Goal: Task Accomplishment & Management: Complete application form

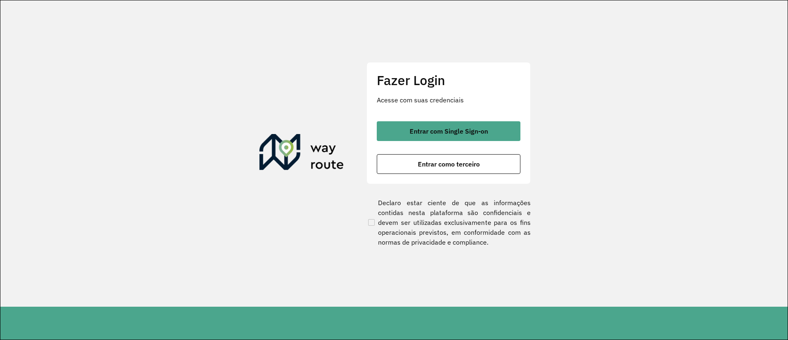
click at [438, 130] on span "Entrar com Single Sign-on" at bounding box center [449, 131] width 78 height 7
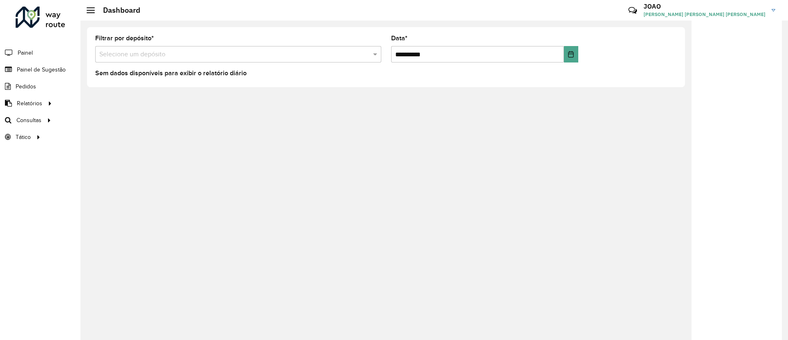
click at [174, 44] on div "Filtrar por depósito * Selecione um depósito" at bounding box center [238, 48] width 286 height 27
click at [163, 55] on input "text" at bounding box center [230, 55] width 262 height 10
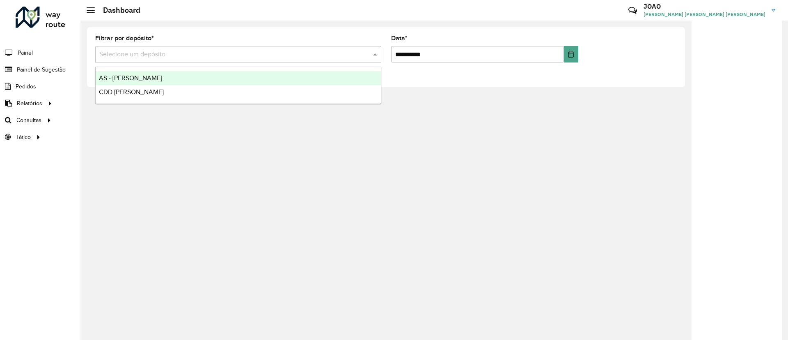
click at [126, 78] on span "AS - [PERSON_NAME]" at bounding box center [130, 77] width 63 height 7
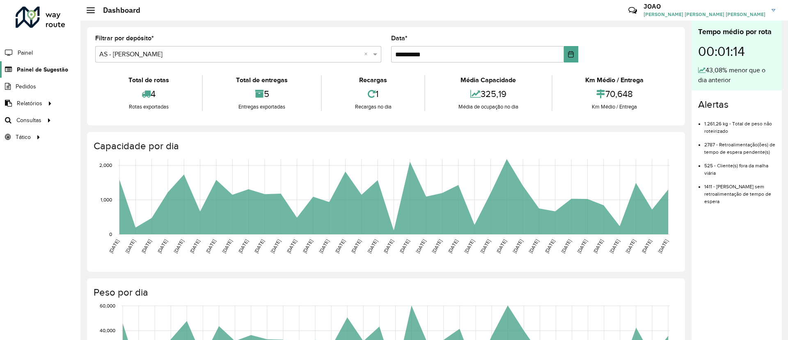
click at [25, 70] on span "Painel de Sugestão" at bounding box center [42, 69] width 51 height 9
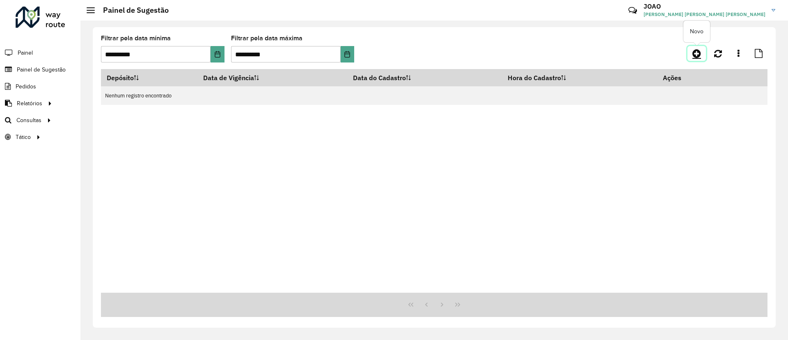
click at [695, 55] on icon at bounding box center [697, 53] width 9 height 10
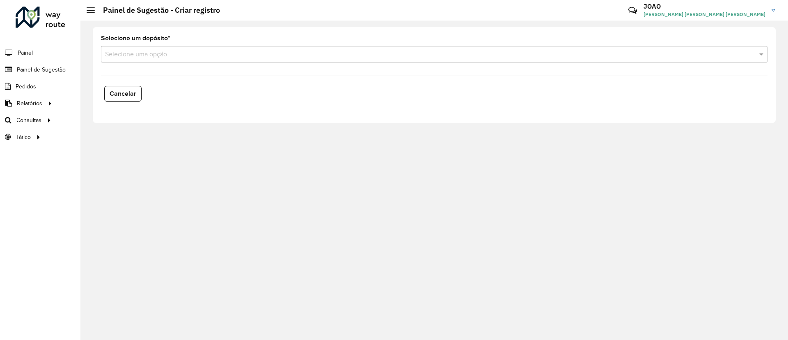
click at [156, 56] on input "text" at bounding box center [426, 55] width 642 height 10
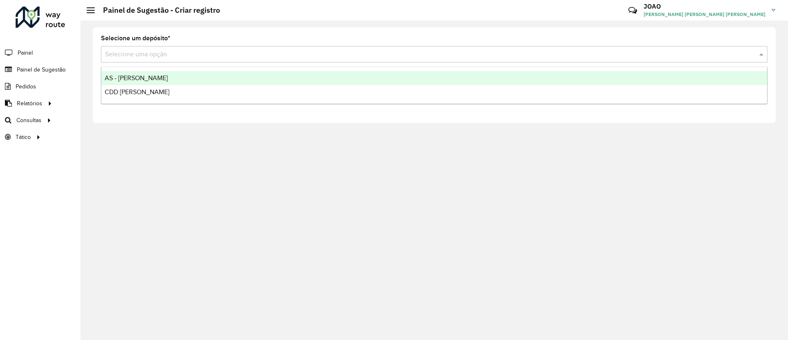
click at [134, 79] on span "AS - [PERSON_NAME]" at bounding box center [136, 77] width 63 height 7
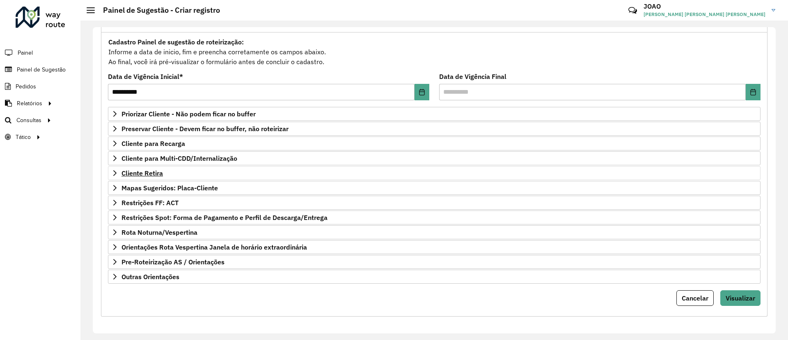
scroll to position [70, 0]
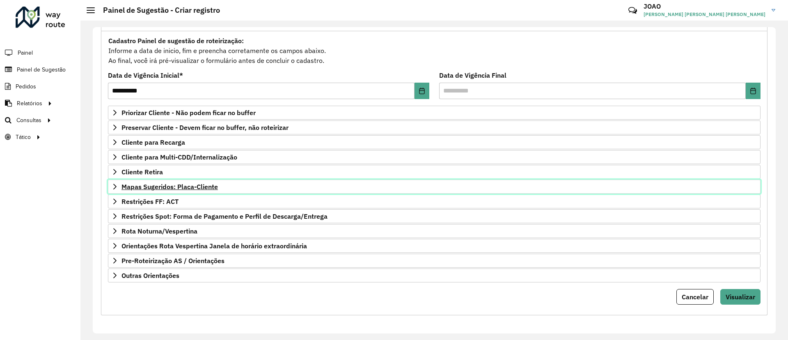
click at [199, 183] on span "Mapas Sugeridos: Placa-Cliente" at bounding box center [170, 186] width 97 height 7
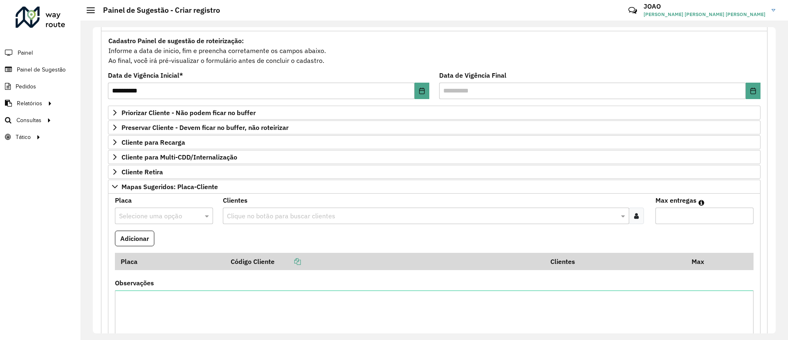
click at [239, 214] on input "text" at bounding box center [422, 216] width 394 height 10
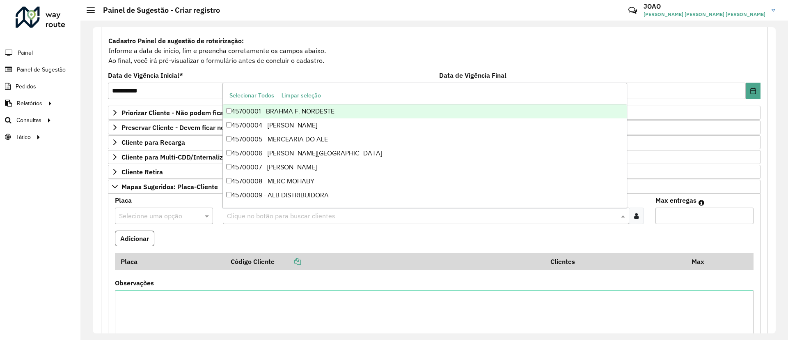
paste input "*****"
type input "*****"
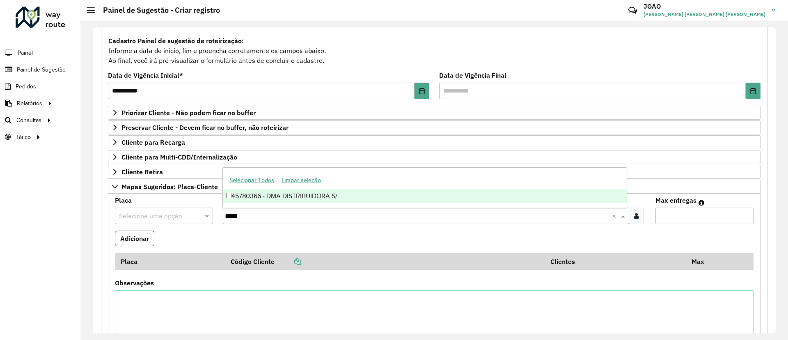
click at [263, 191] on div "45780366 - DMA DISTRIBUIDORA S/" at bounding box center [425, 196] width 404 height 14
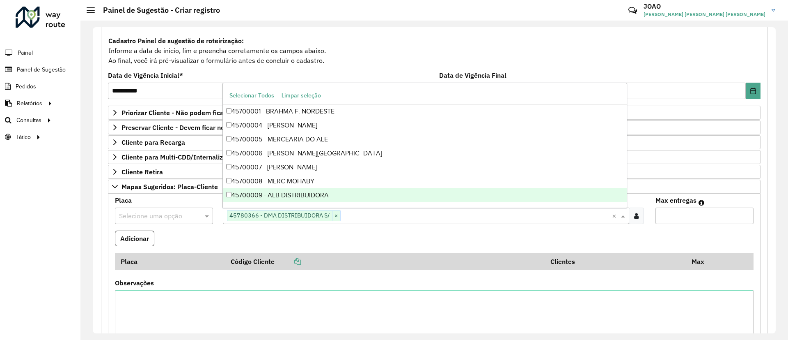
click at [163, 214] on input "text" at bounding box center [156, 216] width 74 height 10
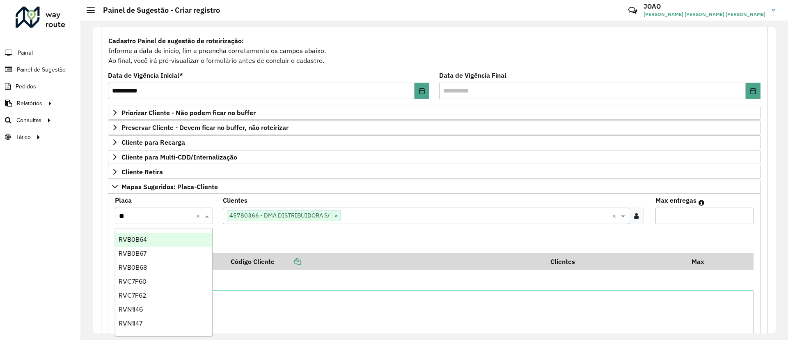
type input "***"
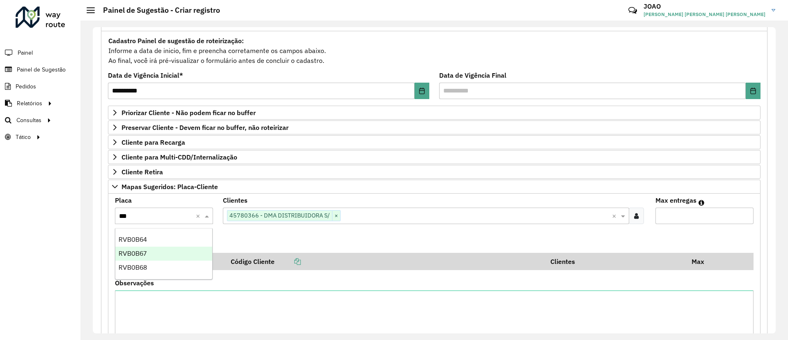
click at [146, 251] on span "RVB0B67" at bounding box center [133, 253] width 28 height 7
click at [685, 219] on input "Max entregas" at bounding box center [705, 215] width 98 height 16
type input "*"
click at [127, 239] on button "Adicionar" at bounding box center [134, 238] width 39 height 16
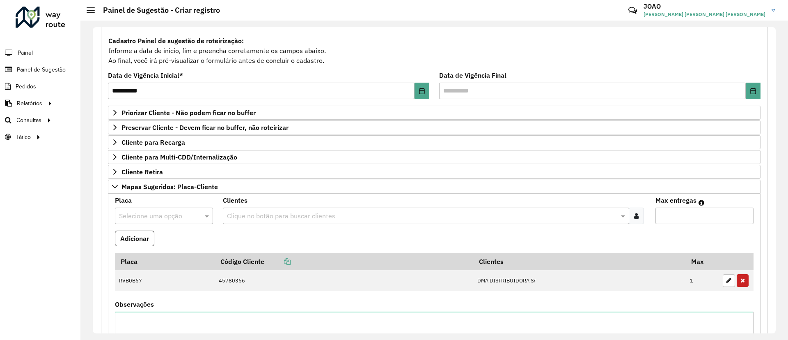
click at [264, 204] on div "Clientes Clique no botão para buscar clientes" at bounding box center [434, 210] width 423 height 27
click at [255, 212] on input "text" at bounding box center [422, 216] width 394 height 10
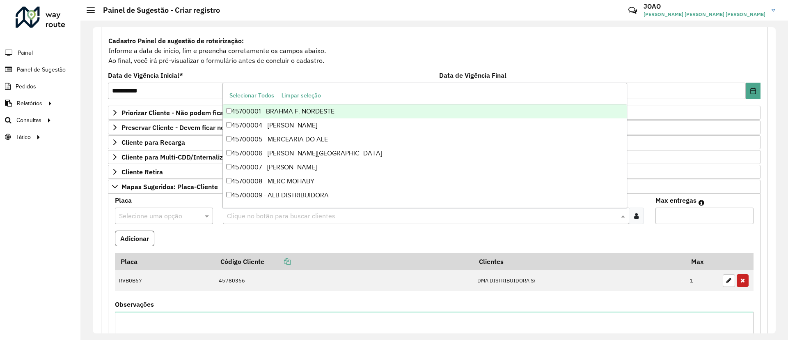
paste input "****"
type input "****"
click at [288, 113] on div "45701168 - ASSAI CABEDELO SN" at bounding box center [425, 111] width 404 height 14
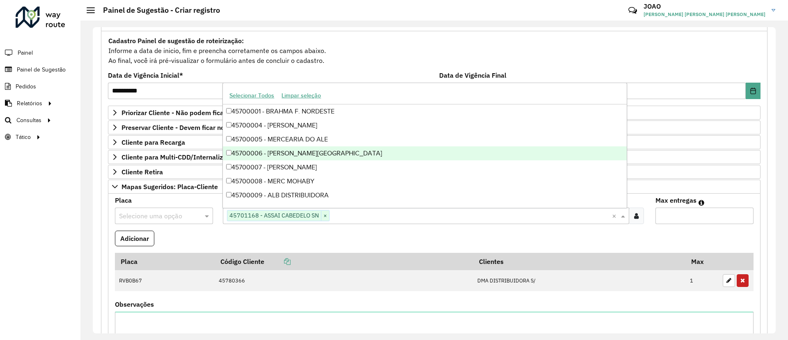
click at [158, 218] on input "text" at bounding box center [156, 216] width 74 height 10
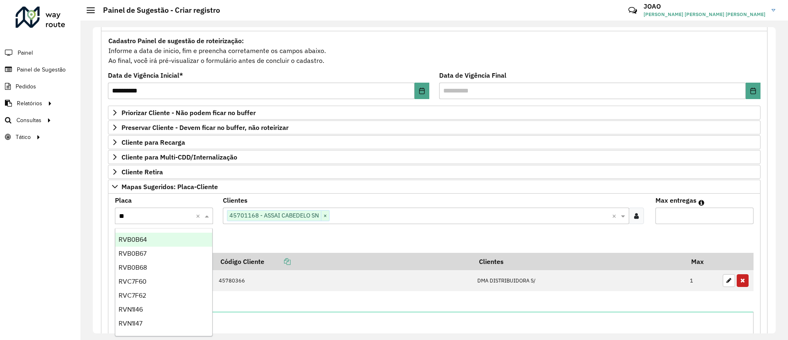
type input "***"
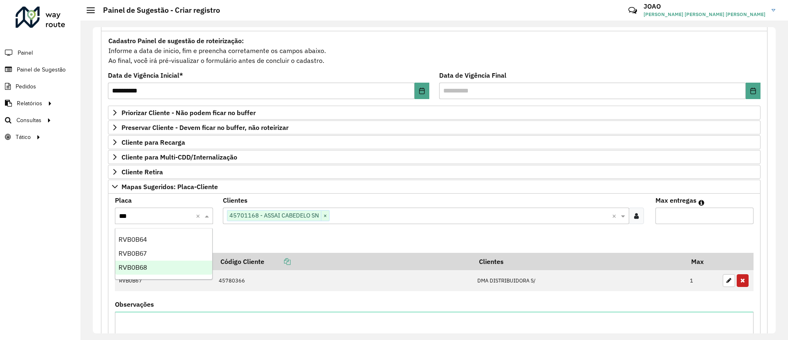
click at [149, 267] on div "RVB0B68" at bounding box center [163, 267] width 97 height 14
click at [702, 217] on input "Max entregas" at bounding box center [705, 215] width 98 height 16
type input "*"
click at [141, 236] on button "Adicionar" at bounding box center [134, 238] width 39 height 16
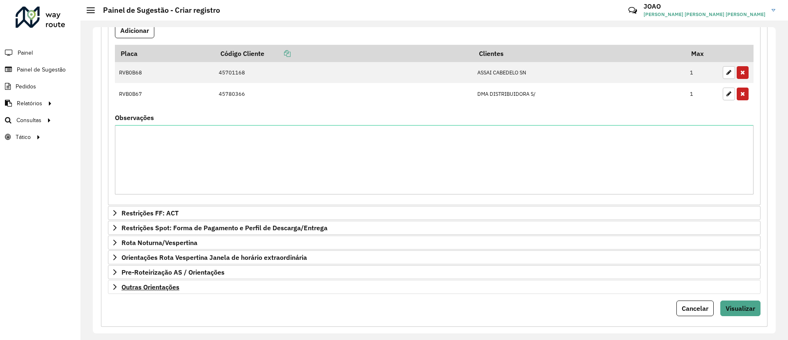
scroll to position [289, 0]
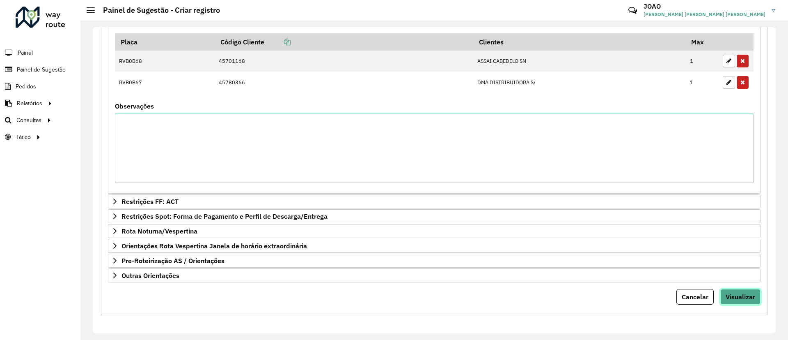
click at [743, 302] on button "Visualizar" at bounding box center [741, 297] width 40 height 16
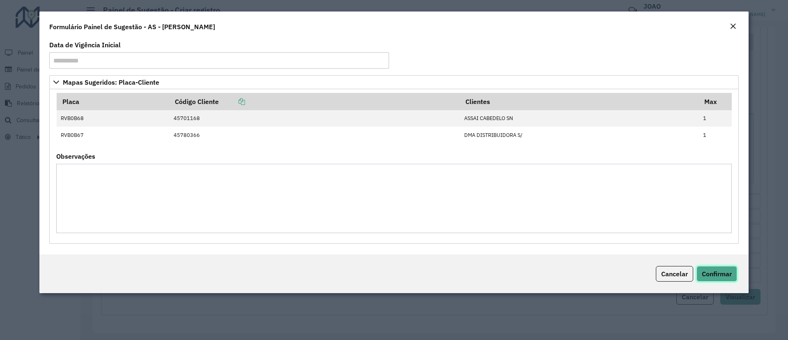
click at [718, 278] on button "Confirmar" at bounding box center [717, 274] width 41 height 16
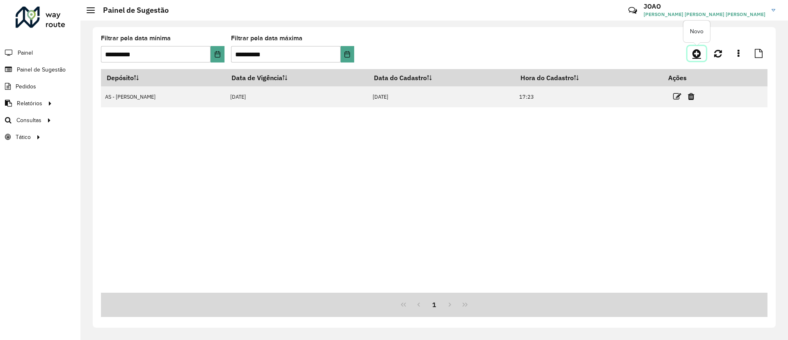
click at [698, 53] on icon at bounding box center [697, 53] width 9 height 10
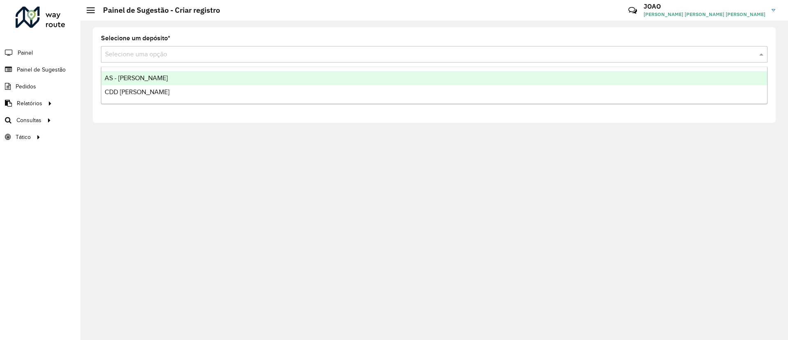
click at [199, 53] on input "text" at bounding box center [426, 55] width 642 height 10
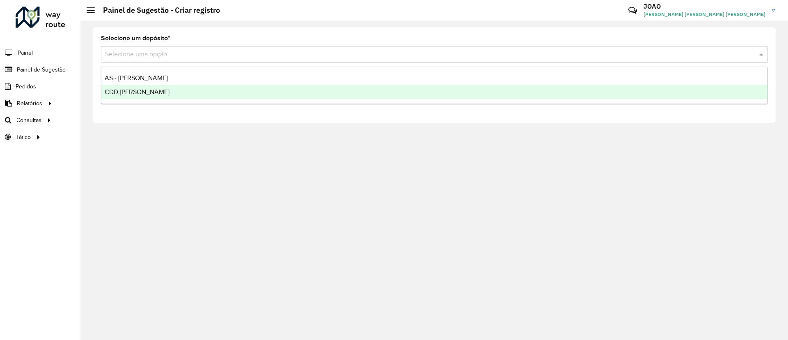
click at [126, 93] on span "CDD [PERSON_NAME]" at bounding box center [137, 91] width 65 height 7
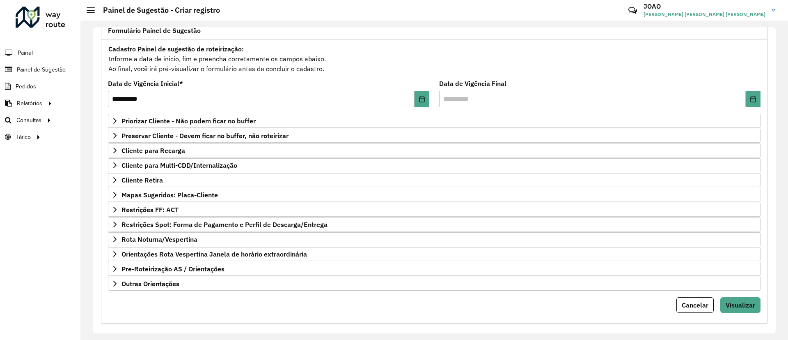
scroll to position [70, 0]
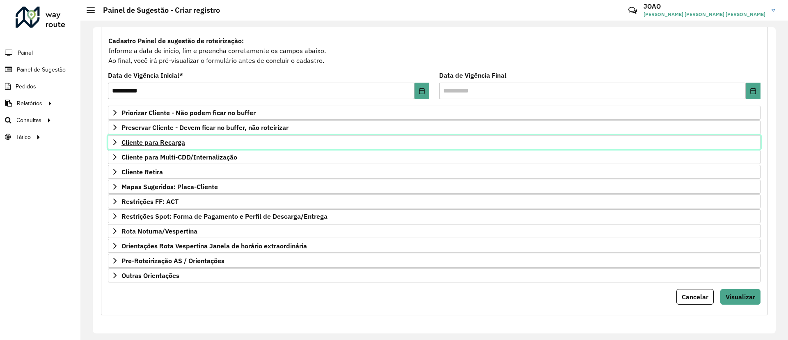
click at [174, 142] on span "Cliente para Recarga" at bounding box center [154, 142] width 64 height 7
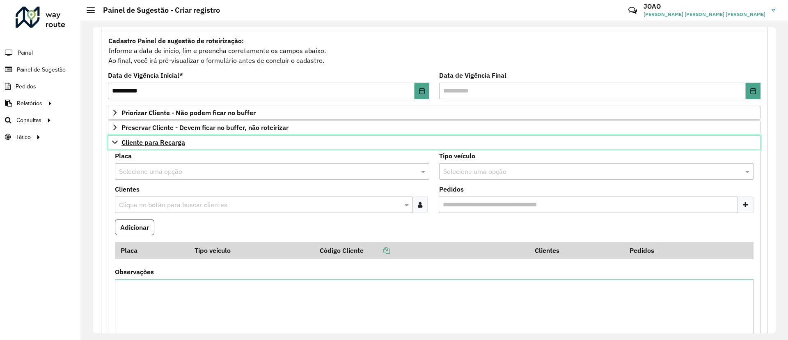
click at [169, 140] on span "Cliente para Recarga" at bounding box center [154, 142] width 64 height 7
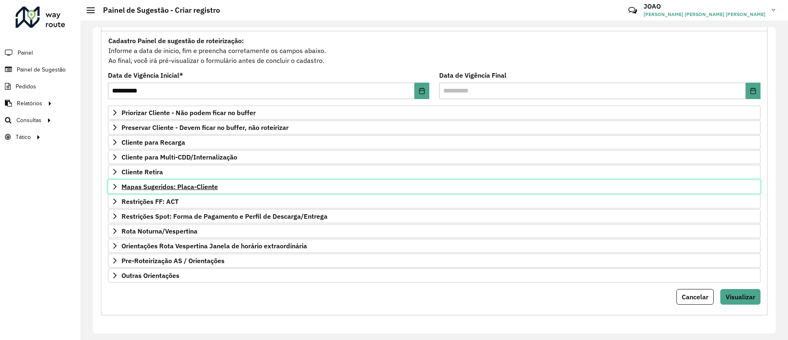
click at [194, 188] on span "Mapas Sugeridos: Placa-Cliente" at bounding box center [170, 186] width 97 height 7
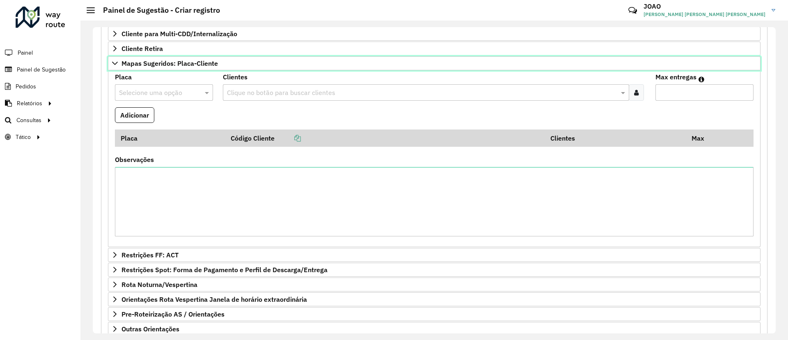
scroll to position [131, 0]
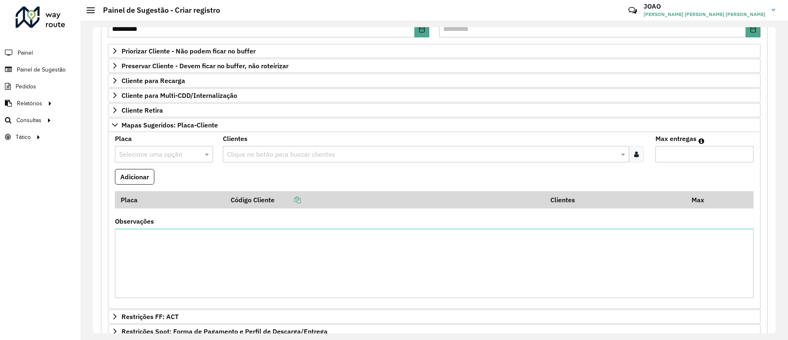
click at [264, 157] on input "text" at bounding box center [422, 154] width 394 height 10
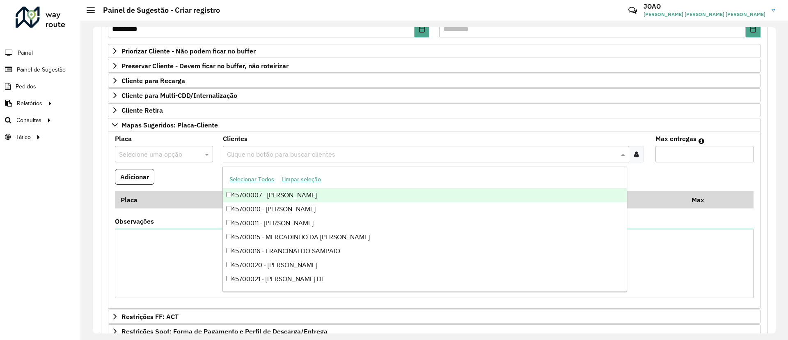
paste input "*****"
type input "*****"
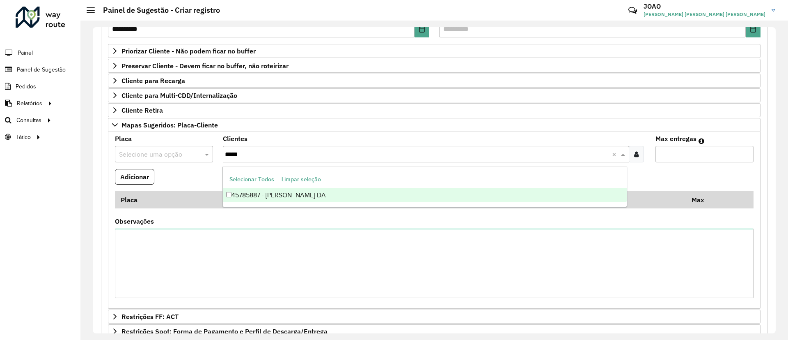
click at [272, 200] on div "45785887 - [PERSON_NAME] DA" at bounding box center [425, 195] width 404 height 14
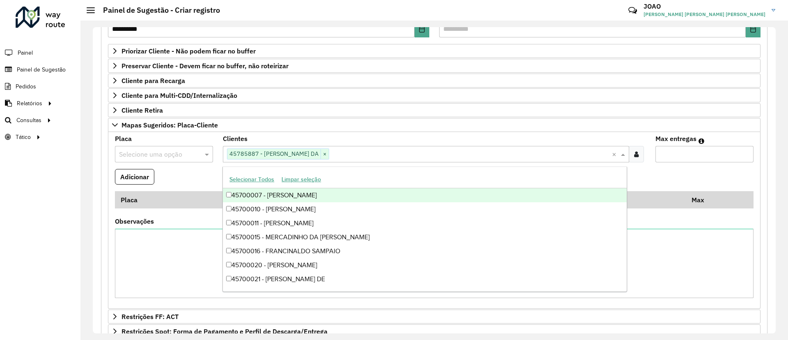
paste input "*****"
type input "*****"
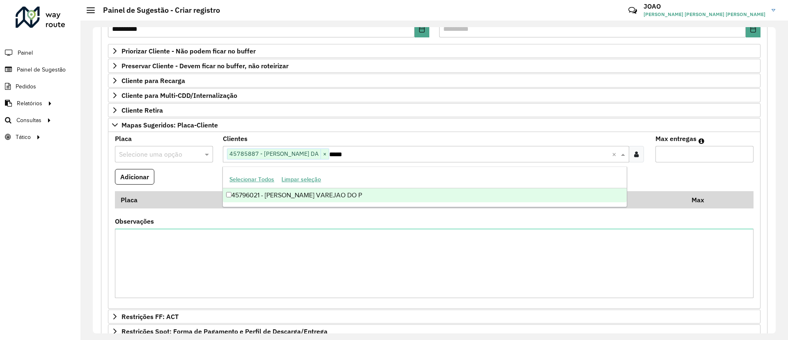
click at [345, 192] on div "45796021 - [PERSON_NAME] VAREJAO DO P" at bounding box center [425, 195] width 404 height 14
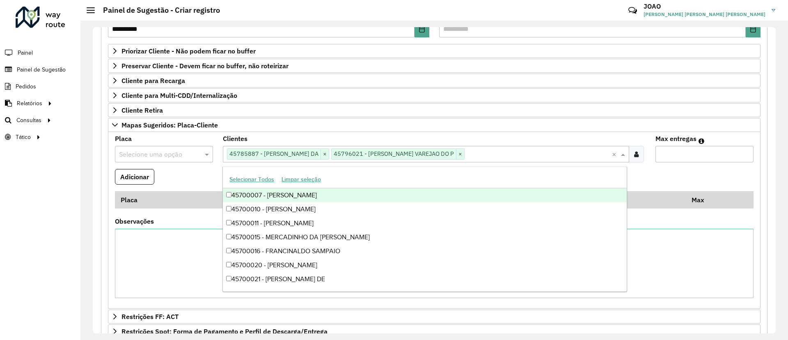
click at [683, 152] on input "Max entregas" at bounding box center [705, 154] width 98 height 16
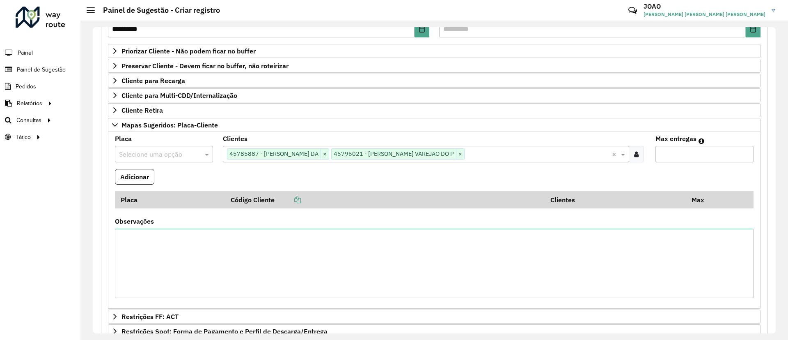
type input "*"
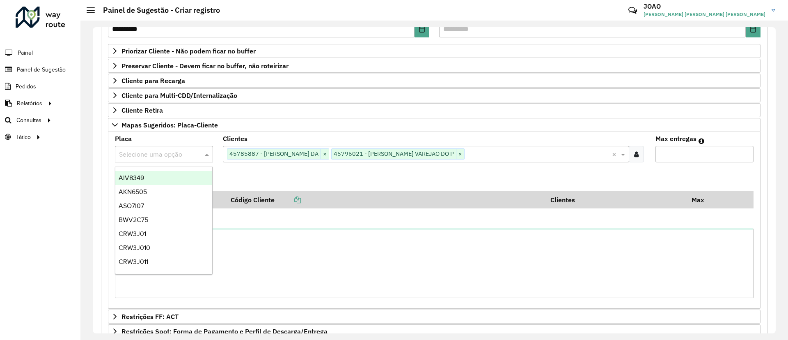
click at [166, 156] on input "text" at bounding box center [156, 154] width 74 height 10
type input "***"
click at [178, 178] on div "ASO7I07" at bounding box center [163, 178] width 97 height 14
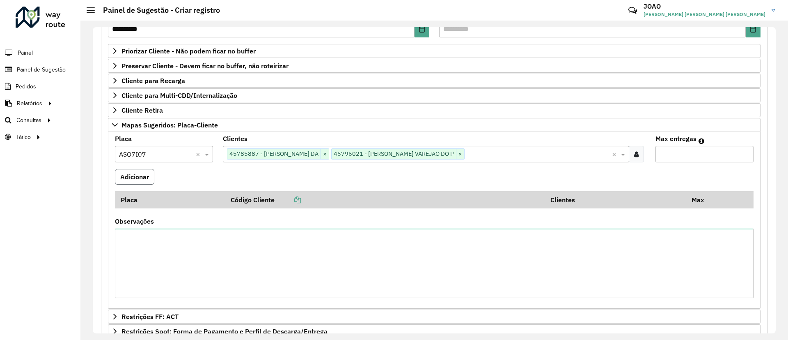
click at [132, 176] on button "Adicionar" at bounding box center [134, 177] width 39 height 16
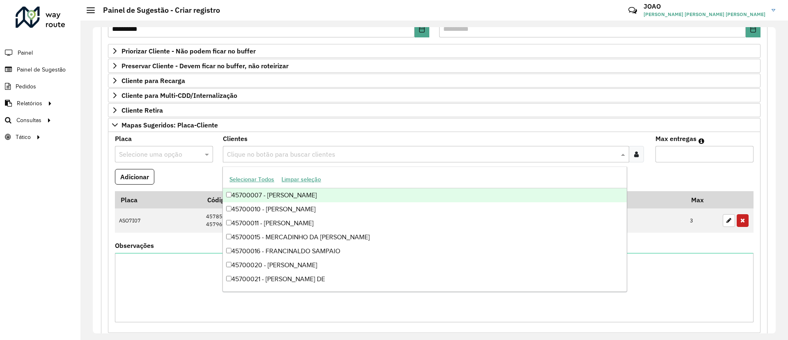
click at [301, 152] on input "text" at bounding box center [422, 154] width 394 height 10
paste input "*****"
type input "*****"
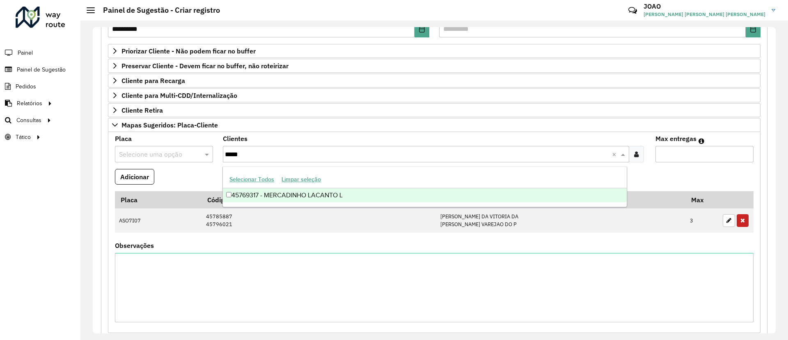
click at [304, 197] on div "45769317 - MERCADINHO LACANTO L" at bounding box center [425, 195] width 404 height 14
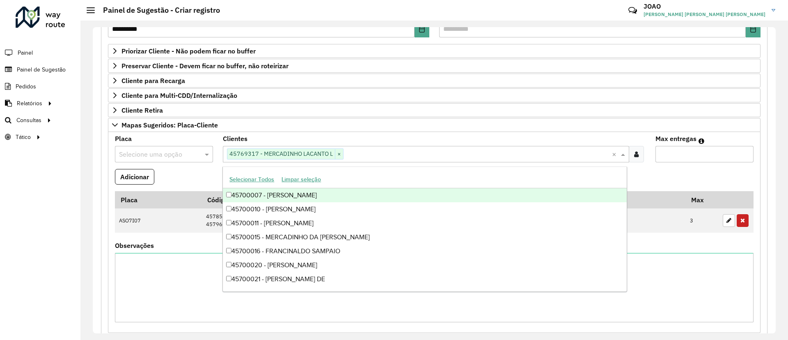
click at [685, 156] on input "Max entregas" at bounding box center [705, 154] width 98 height 16
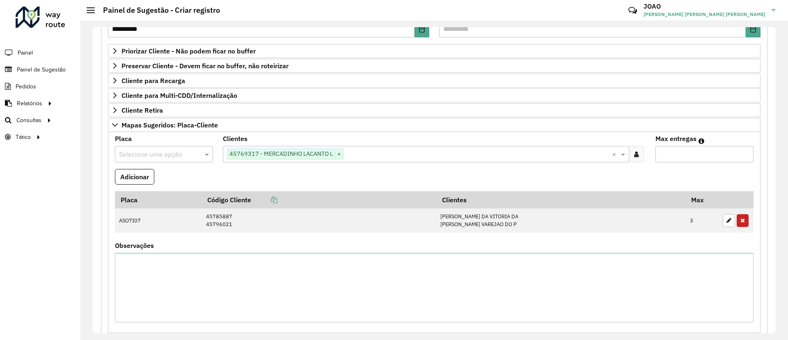
type input "*"
click at [176, 155] on input "text" at bounding box center [156, 154] width 74 height 10
type input "*"
type input "***"
click at [154, 175] on div "PEV4D61" at bounding box center [163, 178] width 97 height 14
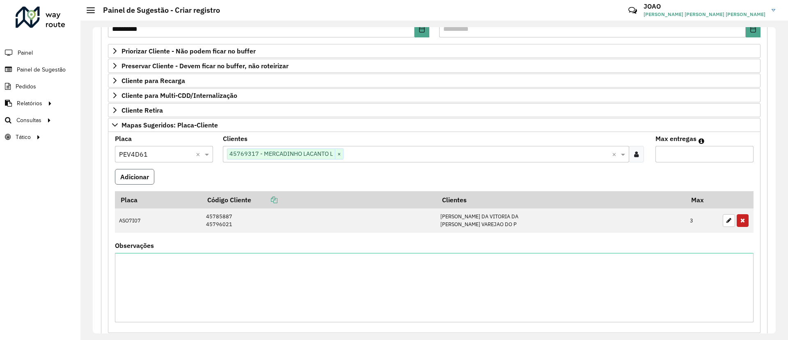
click at [129, 175] on button "Adicionar" at bounding box center [134, 177] width 39 height 16
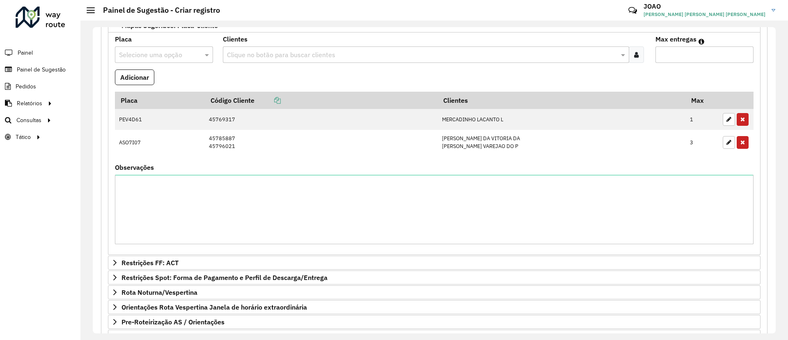
scroll to position [292, 0]
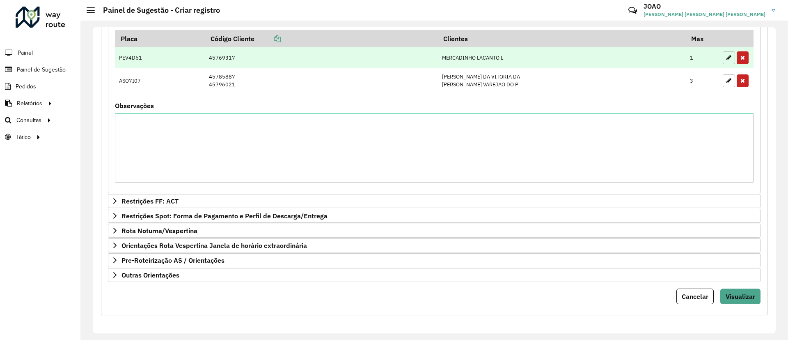
click at [727, 55] on icon "button" at bounding box center [729, 58] width 5 height 6
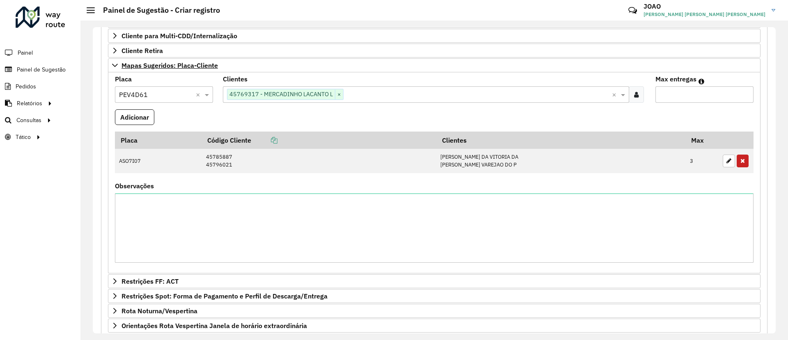
scroll to position [148, 0]
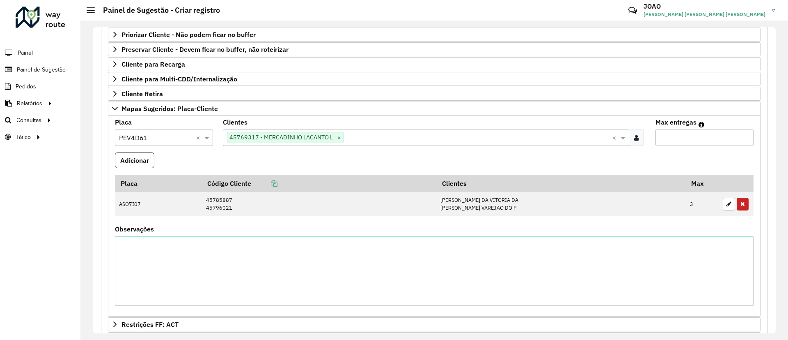
click at [690, 138] on input "*" at bounding box center [705, 137] width 98 height 16
type input "*"
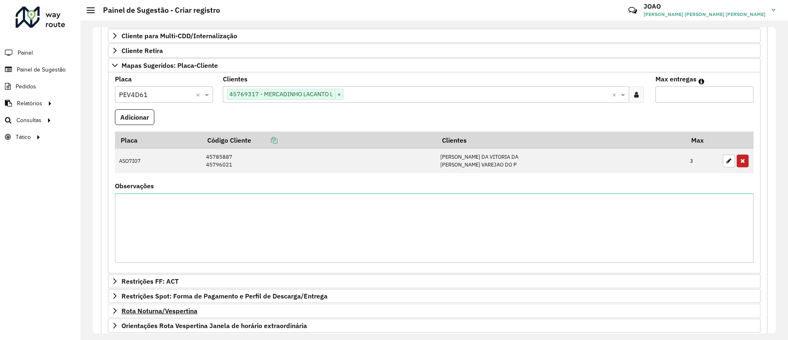
scroll to position [209, 0]
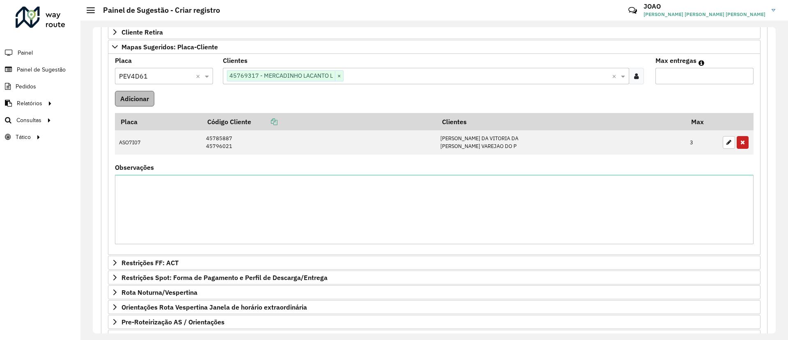
type input "*"
click at [139, 100] on button "Adicionar" at bounding box center [134, 99] width 39 height 16
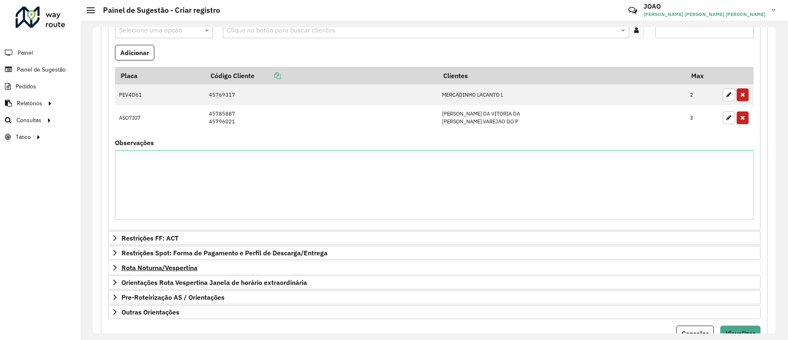
scroll to position [292, 0]
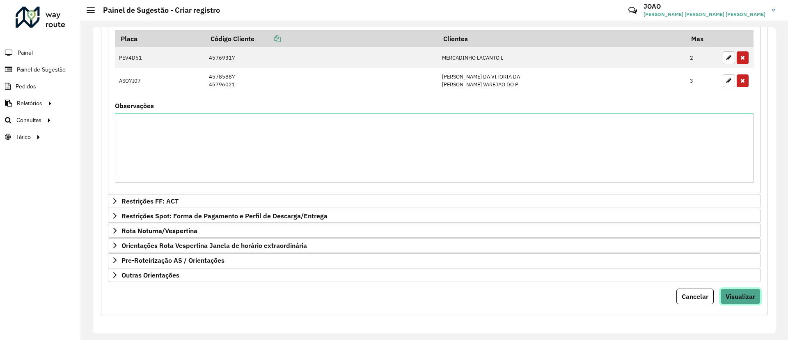
click at [740, 293] on span "Visualizar" at bounding box center [741, 296] width 30 height 8
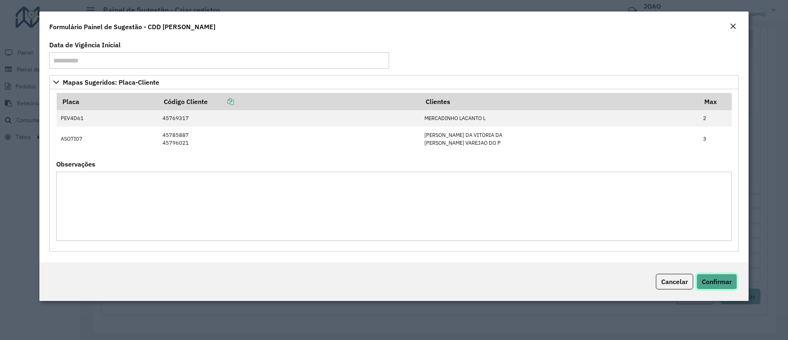
click at [734, 277] on button "Confirmar" at bounding box center [717, 281] width 41 height 16
